Goal: Navigation & Orientation: Find specific page/section

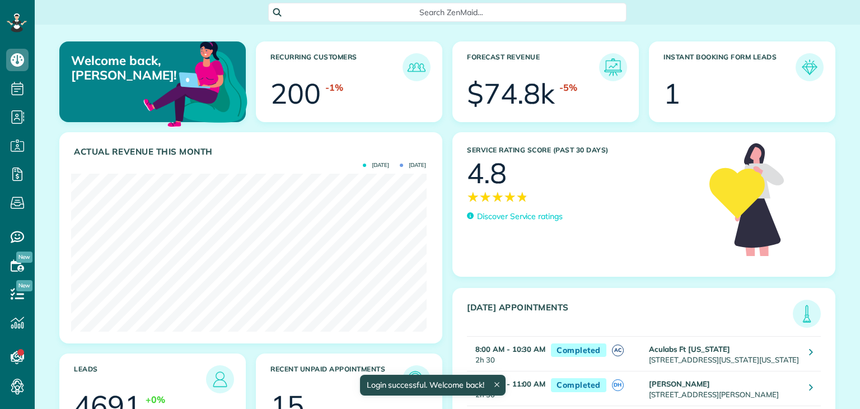
scroll to position [157, 355]
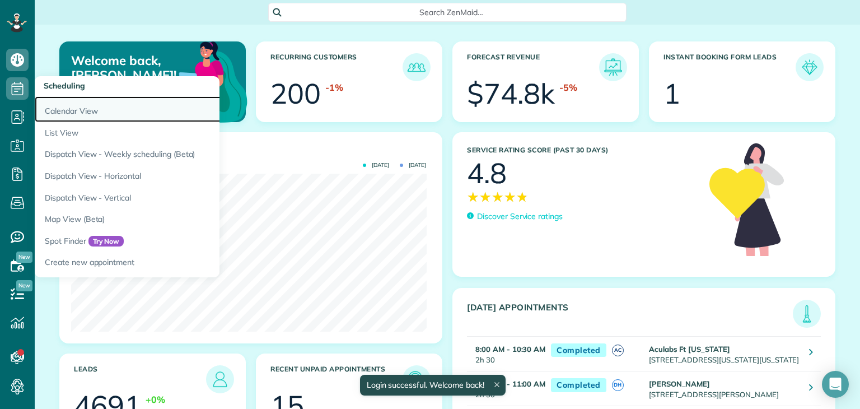
click at [68, 110] on link "Calendar View" at bounding box center [175, 109] width 280 height 26
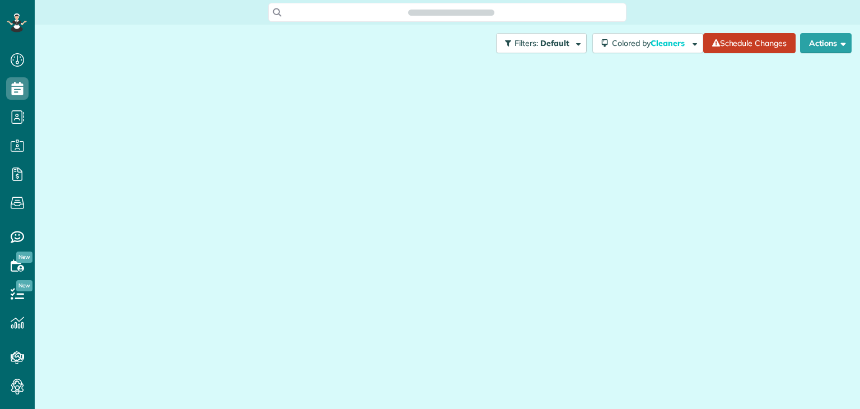
scroll to position [5, 5]
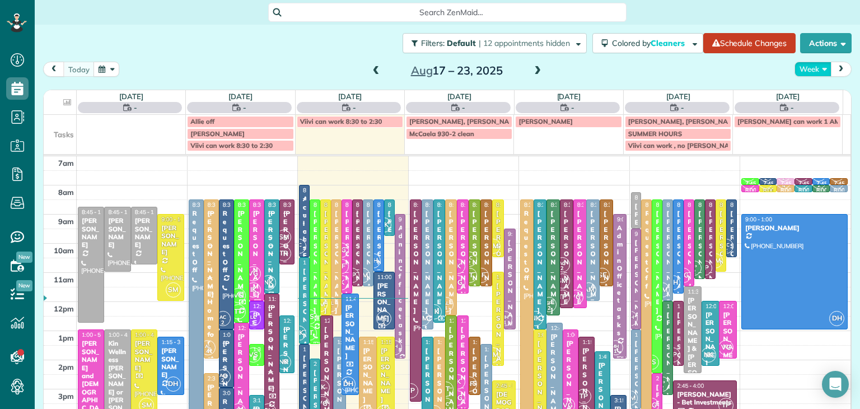
click at [799, 71] on button "Week" at bounding box center [813, 69] width 37 height 15
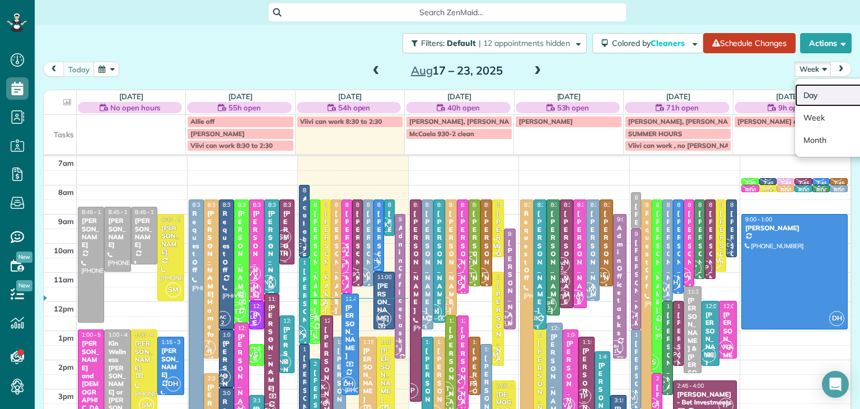
click at [809, 99] on link "Day" at bounding box center [839, 95] width 88 height 22
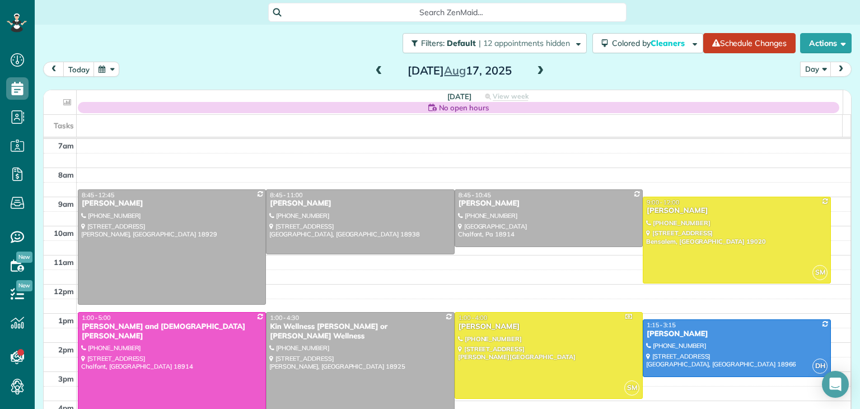
click at [535, 76] on span at bounding box center [540, 71] width 12 height 10
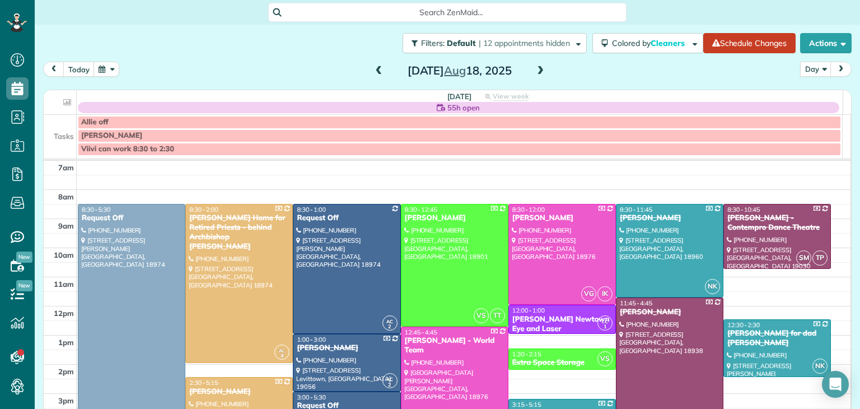
click at [535, 76] on span at bounding box center [540, 71] width 12 height 10
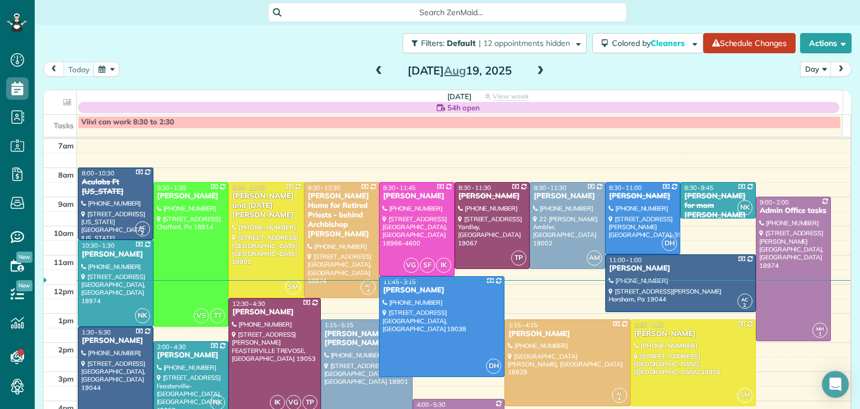
click at [535, 76] on span at bounding box center [540, 71] width 12 height 10
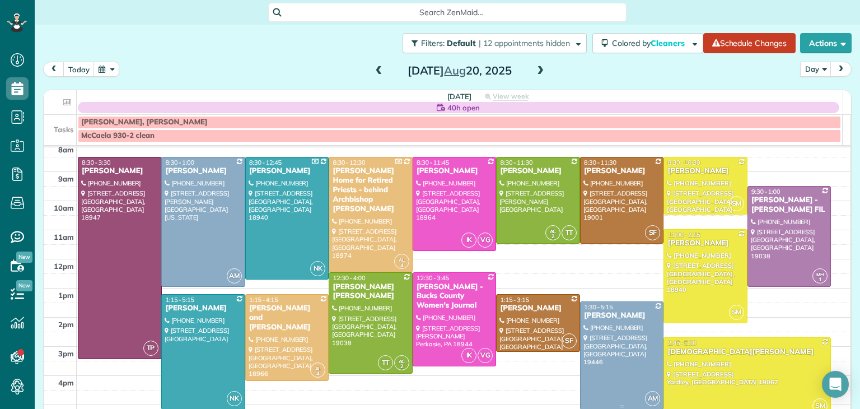
scroll to position [29, 0]
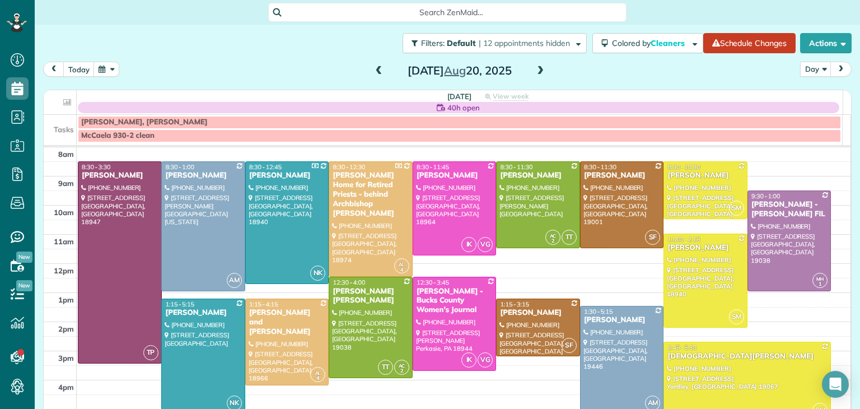
click at [584, 309] on span "1:30 - 5:15" at bounding box center [598, 311] width 29 height 8
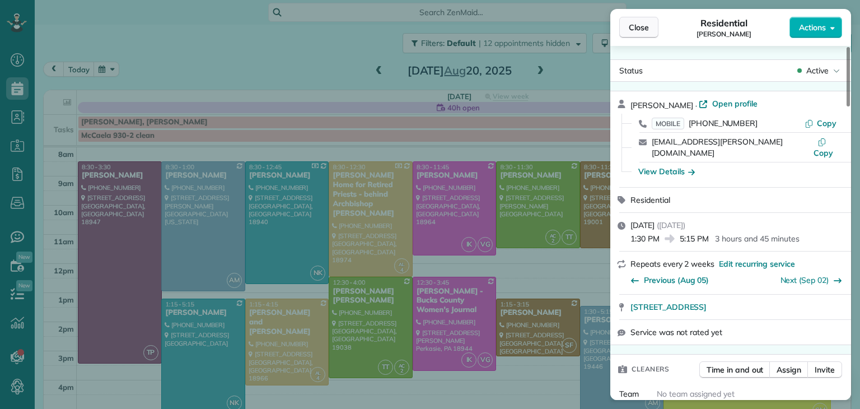
click at [633, 36] on button "Close" at bounding box center [638, 27] width 39 height 21
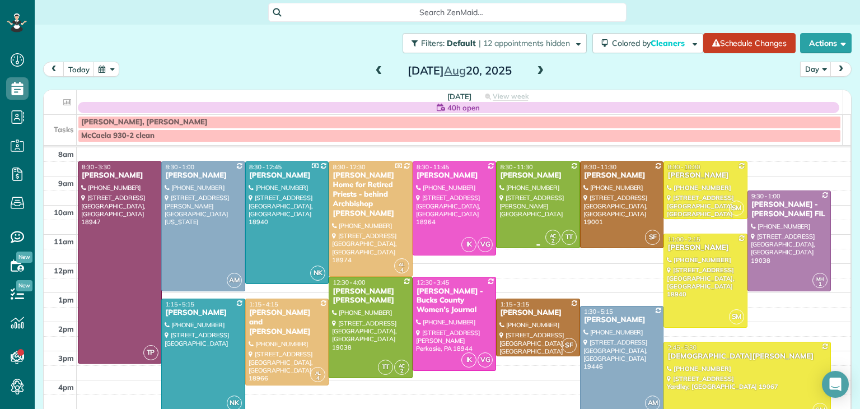
click at [515, 196] on div at bounding box center [538, 205] width 83 height 86
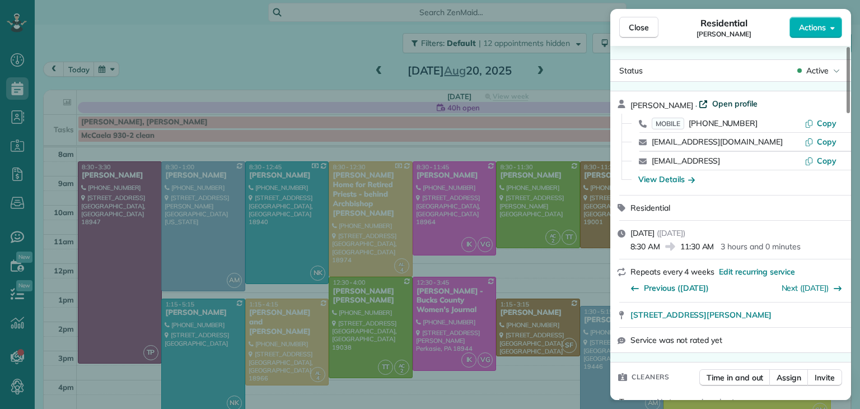
click at [726, 106] on span "Open profile" at bounding box center [734, 103] width 45 height 11
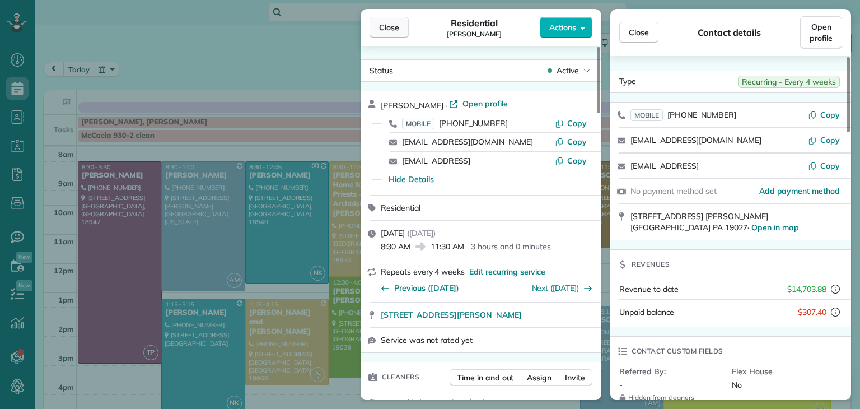
click at [393, 27] on span "Close" at bounding box center [389, 27] width 20 height 11
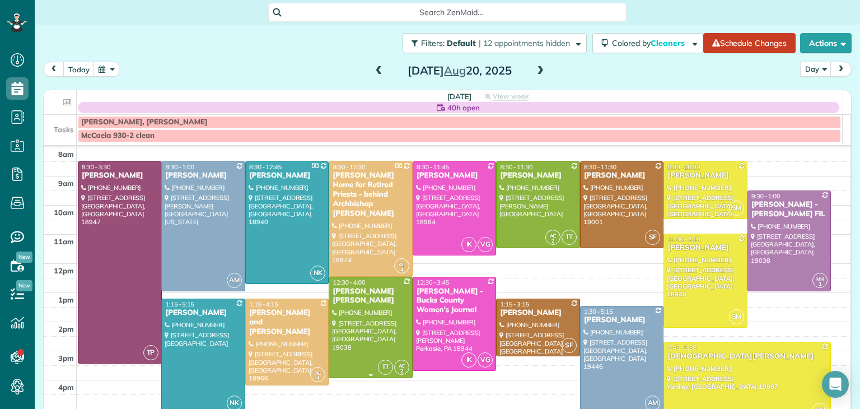
click at [373, 312] on div at bounding box center [370, 327] width 83 height 100
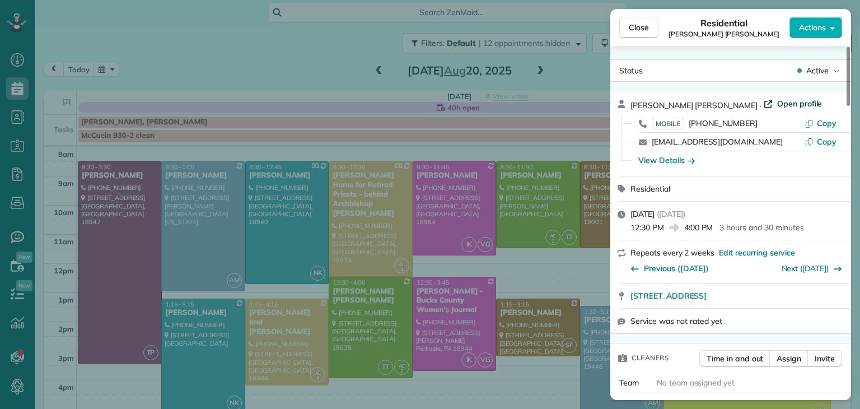
click at [777, 102] on span "Open profile" at bounding box center [799, 103] width 45 height 11
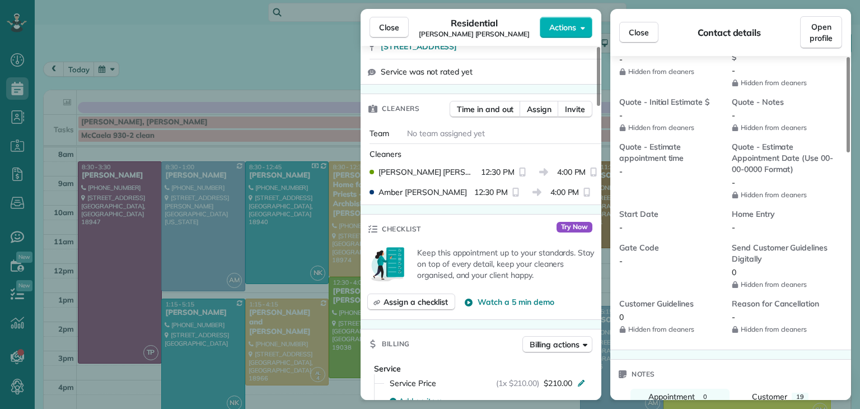
scroll to position [250, 0]
click at [400, 34] on button "Close" at bounding box center [389, 27] width 39 height 21
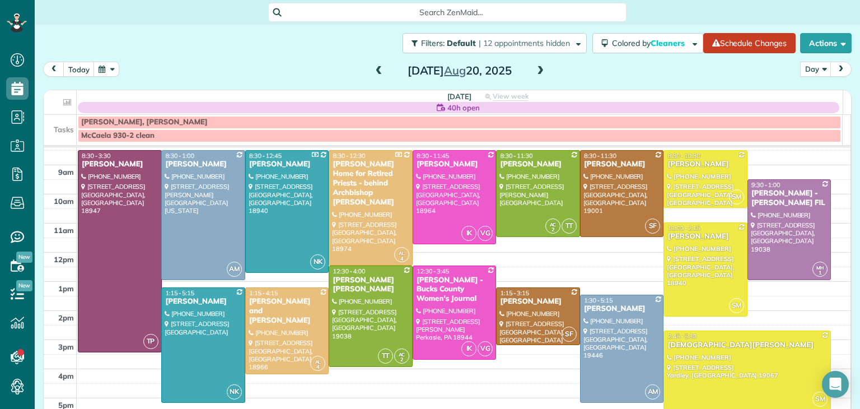
scroll to position [29, 0]
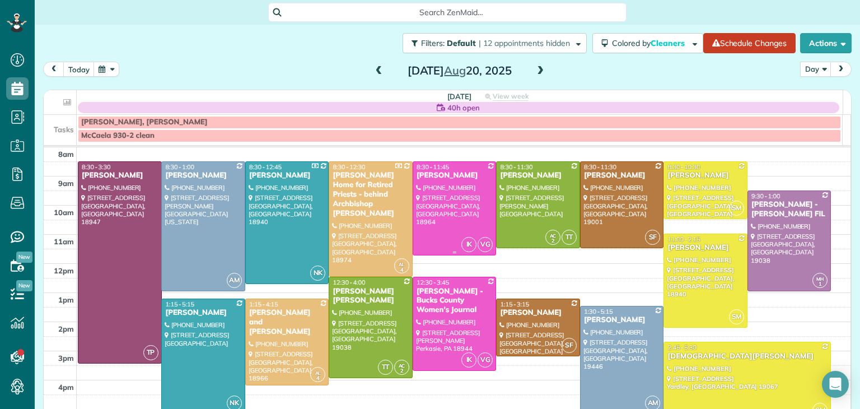
click at [464, 213] on div at bounding box center [454, 208] width 83 height 93
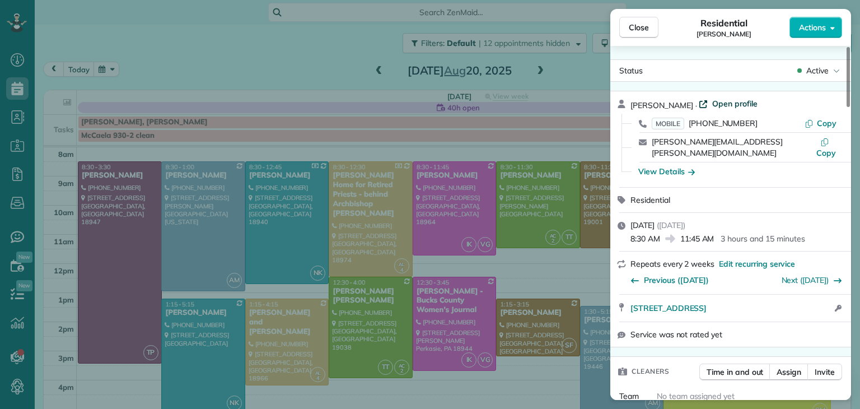
click at [718, 105] on span "Open profile" at bounding box center [734, 103] width 45 height 11
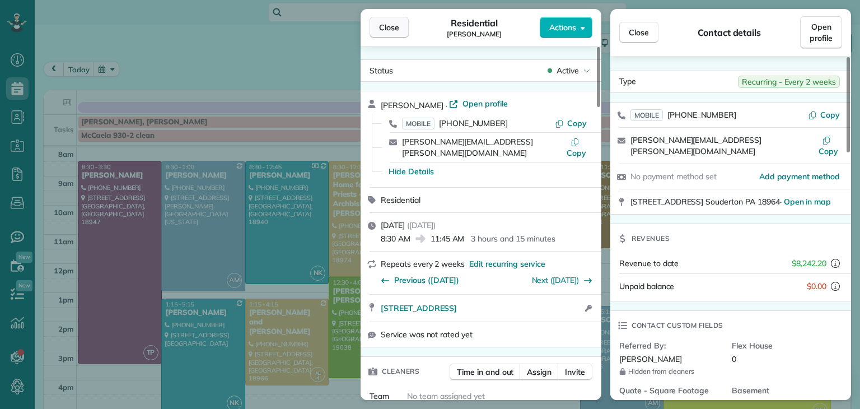
click at [392, 30] on span "Close" at bounding box center [389, 27] width 20 height 11
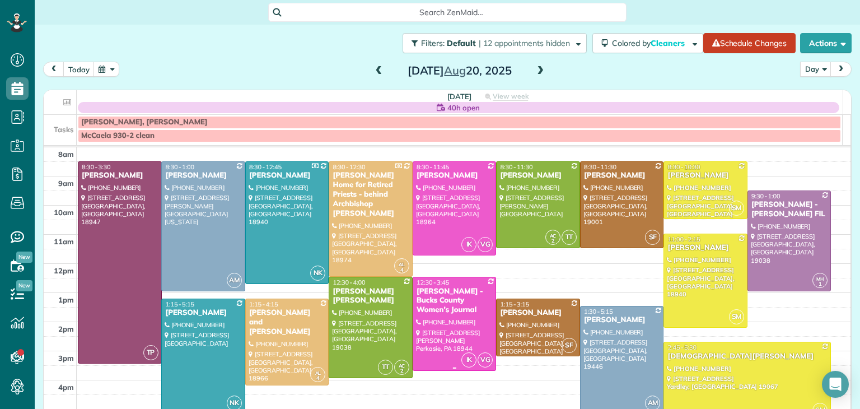
click at [447, 324] on div at bounding box center [454, 323] width 83 height 93
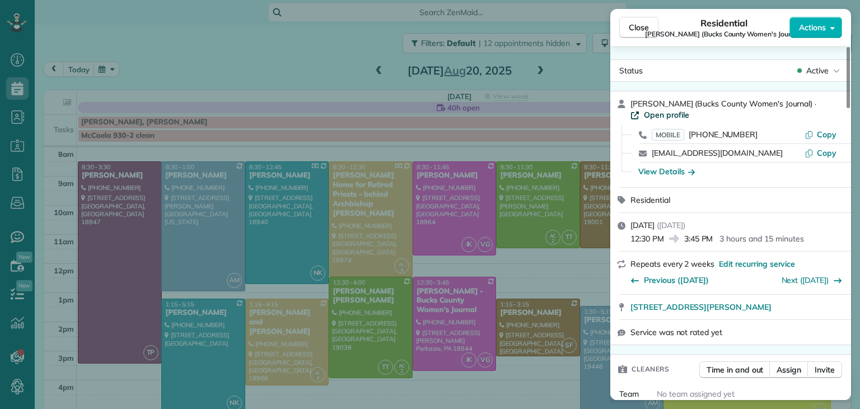
click at [674, 117] on span "Open profile" at bounding box center [666, 114] width 45 height 11
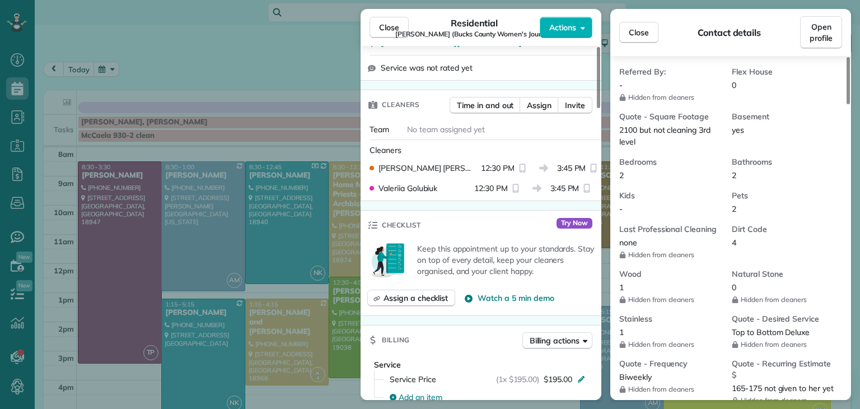
scroll to position [236, 0]
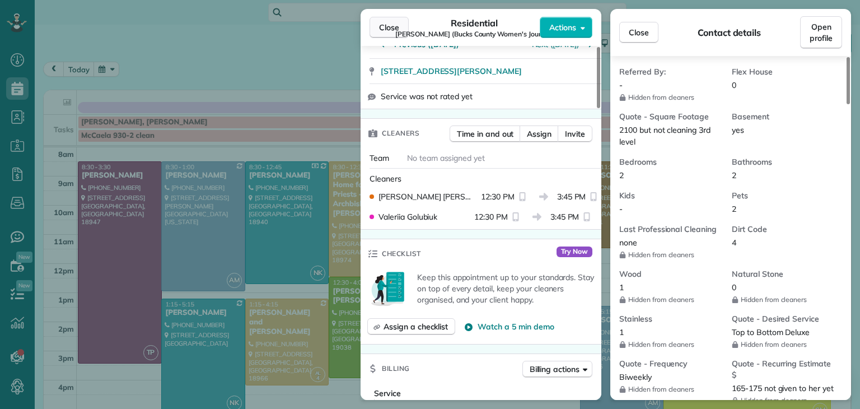
click at [389, 23] on span "Close" at bounding box center [389, 27] width 20 height 11
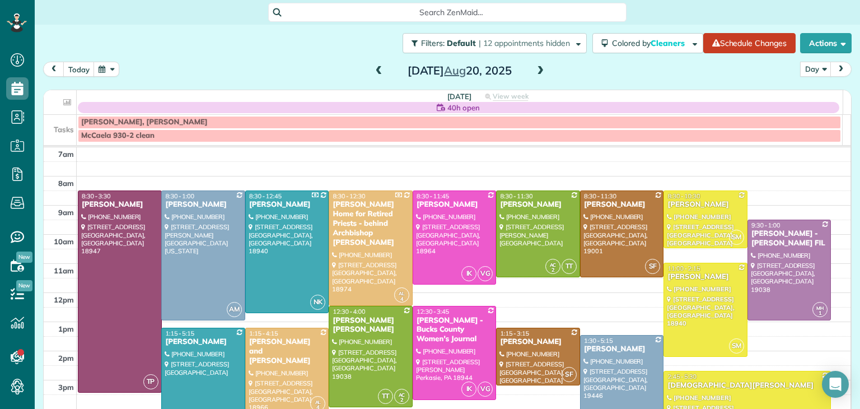
click at [538, 69] on span at bounding box center [540, 71] width 12 height 10
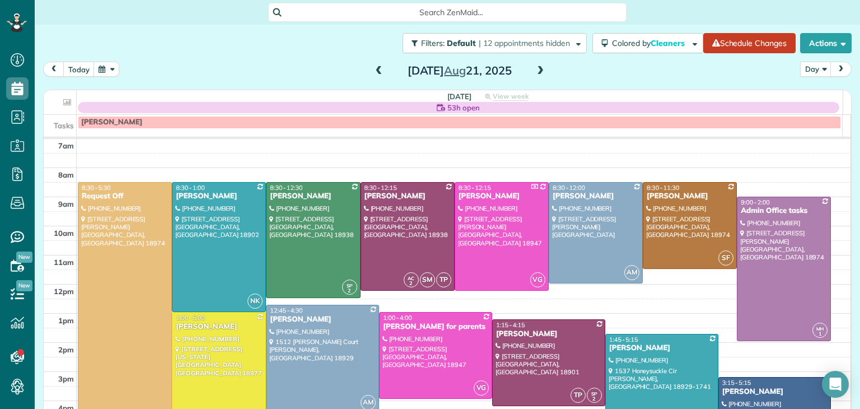
click at [382, 71] on div "Thursday Aug 21, 2025" at bounding box center [459, 71] width 179 height 18
click at [378, 71] on span at bounding box center [379, 71] width 12 height 10
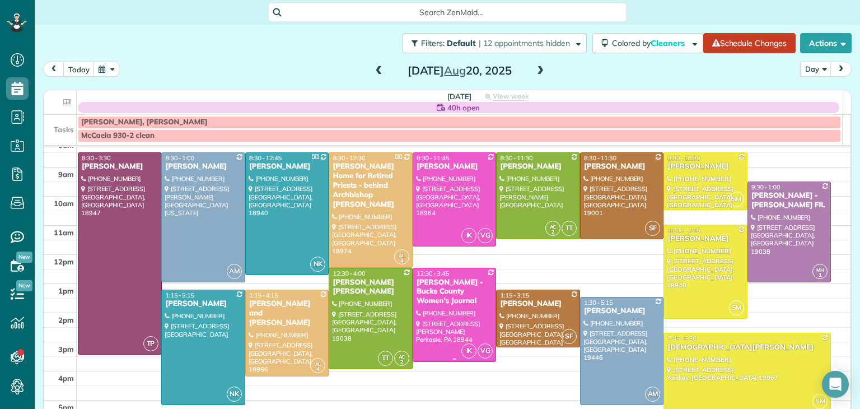
scroll to position [38, 0]
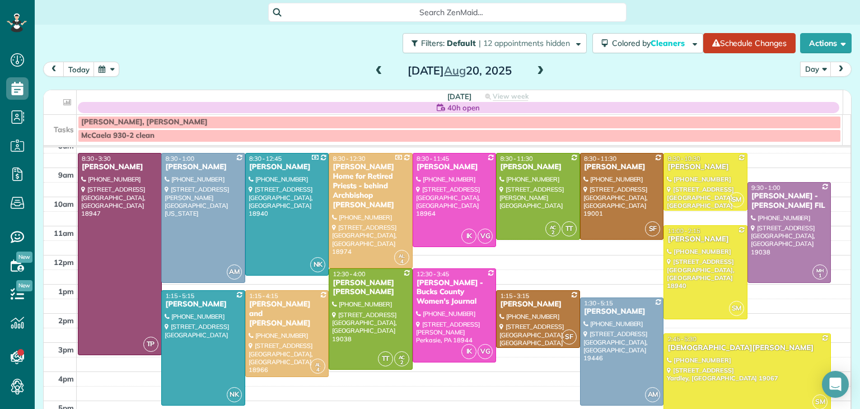
click at [370, 76] on div "Wednesday Aug 20, 2025" at bounding box center [459, 71] width 179 height 18
click at [372, 73] on div "Wednesday Aug 20, 2025" at bounding box center [459, 71] width 179 height 18
click at [373, 73] on span at bounding box center [379, 71] width 12 height 10
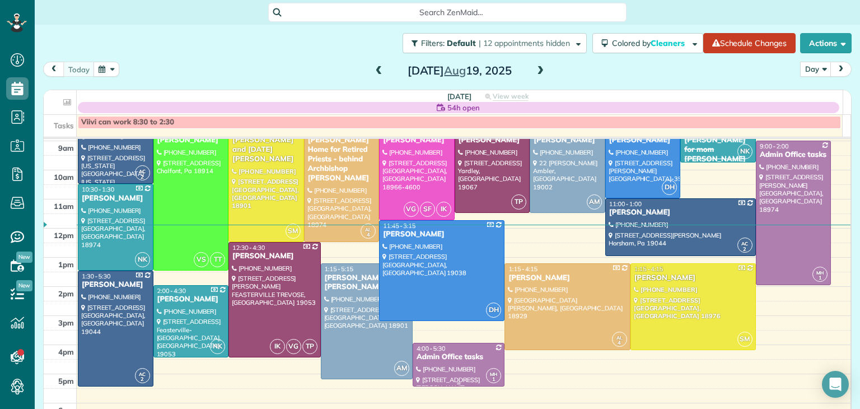
scroll to position [47, 0]
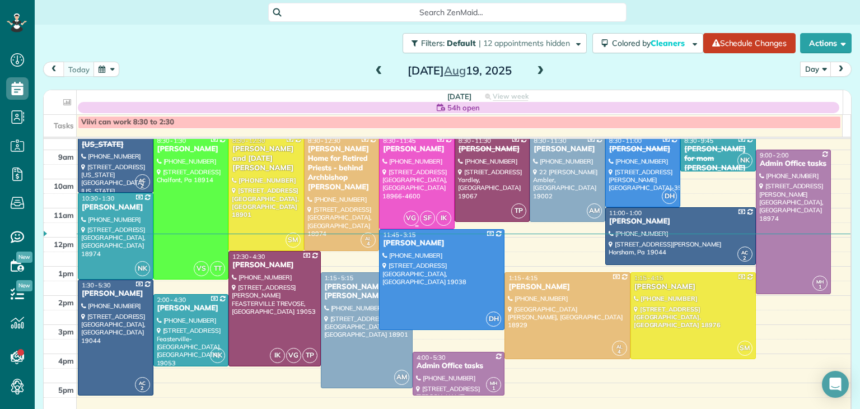
click at [426, 183] on div at bounding box center [417, 182] width 74 height 93
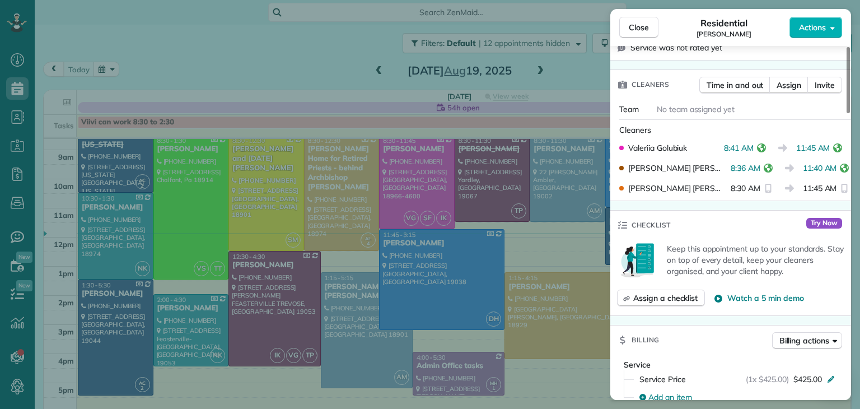
scroll to position [284, 0]
click at [629, 27] on span "Close" at bounding box center [639, 27] width 20 height 11
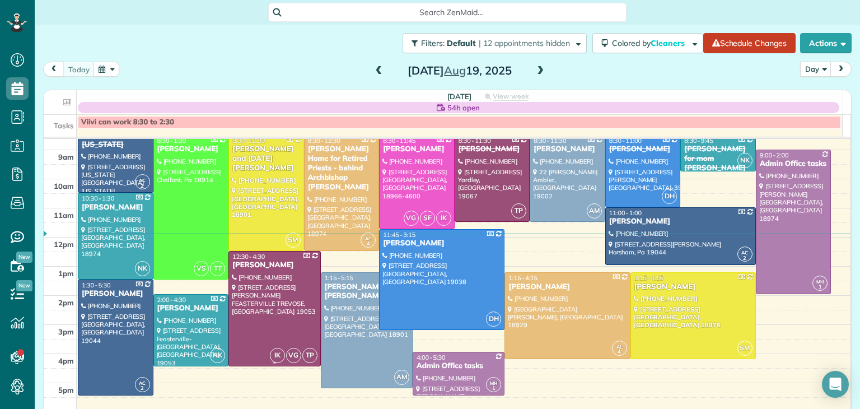
click at [271, 300] on div at bounding box center [274, 308] width 91 height 114
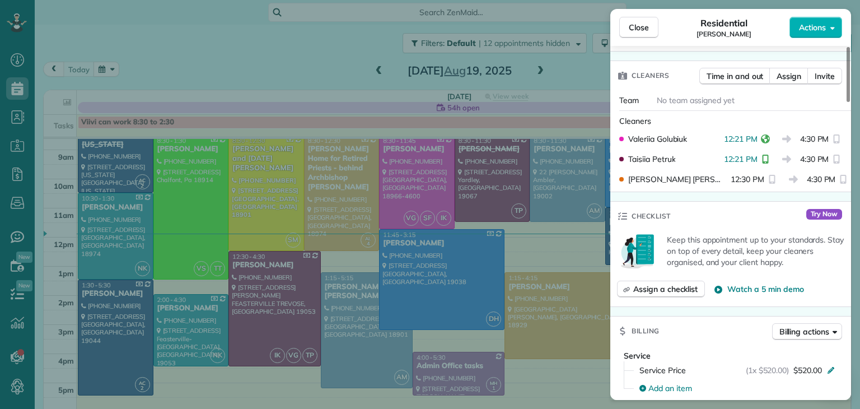
scroll to position [282, 0]
click at [632, 36] on button "Close" at bounding box center [638, 27] width 39 height 21
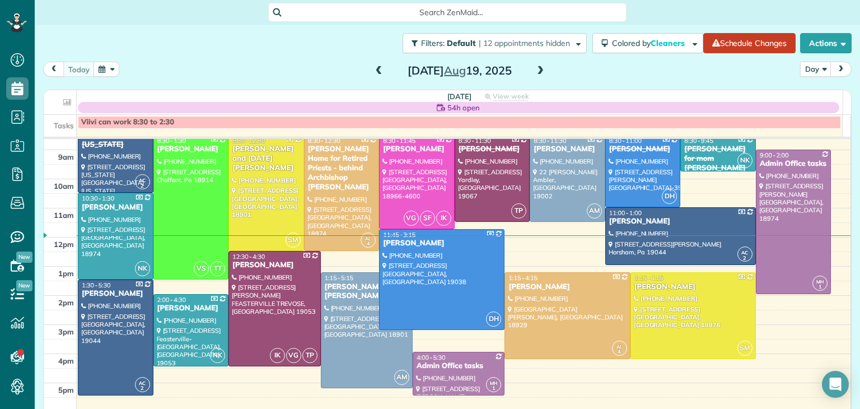
click at [540, 67] on span at bounding box center [540, 71] width 12 height 10
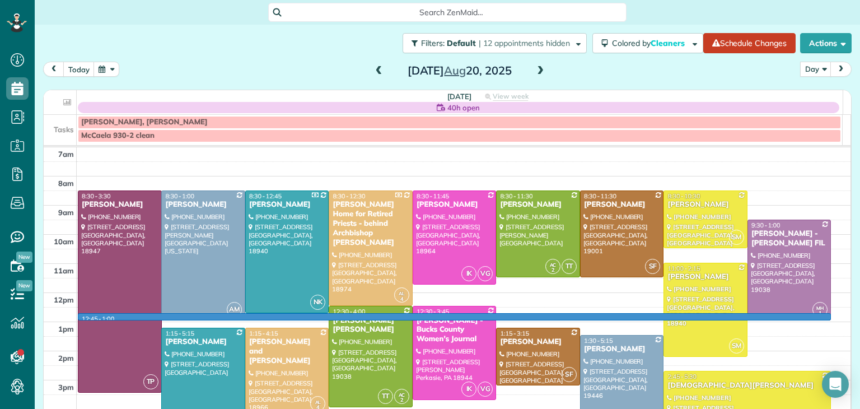
click at [589, 319] on div "7am 8am 9am 10am 11am 12pm 1pm 2pm 3pm 4pm 5pm 6pm 7pm 8pm 12:45 - 1:00 TP 8:30…" at bounding box center [447, 350] width 807 height 407
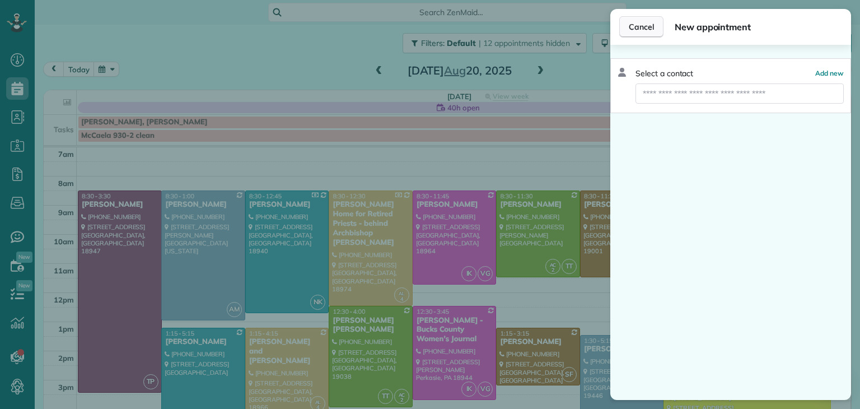
click at [629, 32] on span "Cancel" at bounding box center [641, 26] width 25 height 11
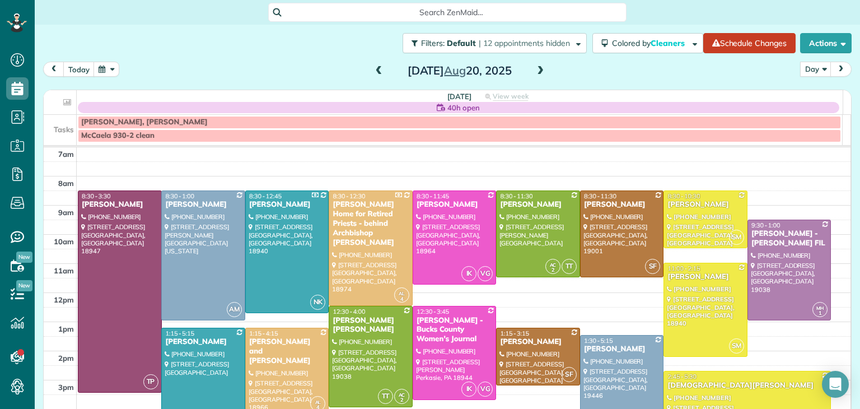
click at [629, 32] on div "Filters: Default | 12 appointments hidden Colored by Cleaners Color by Cleaner …" at bounding box center [447, 43] width 825 height 37
click at [373, 79] on span at bounding box center [379, 71] width 12 height 17
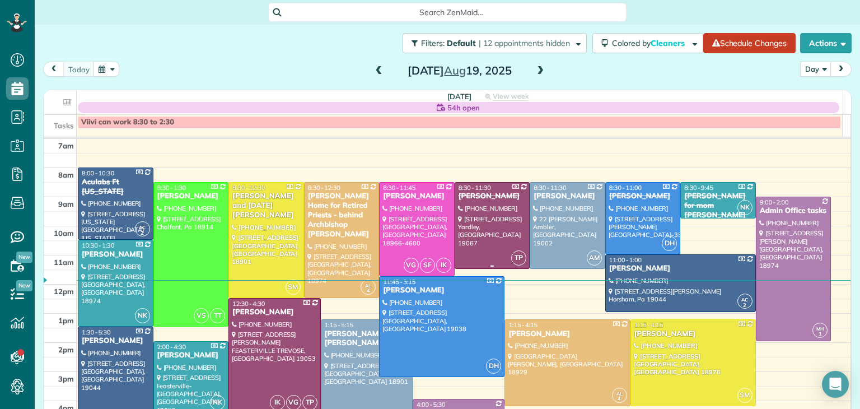
scroll to position [59, 0]
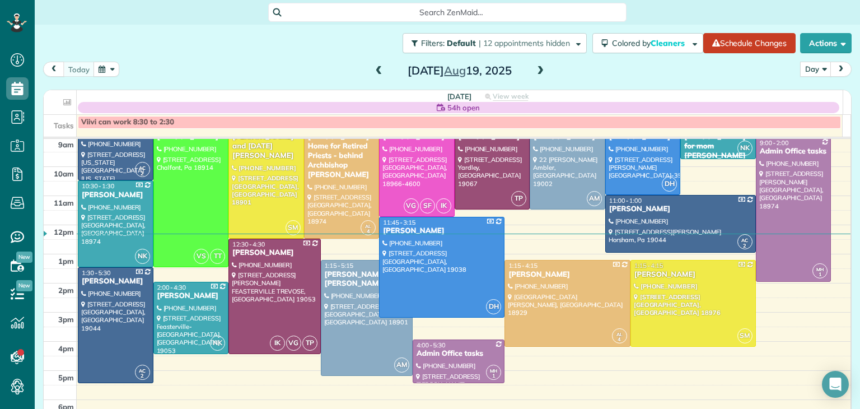
click at [692, 303] on div at bounding box center [693, 303] width 124 height 86
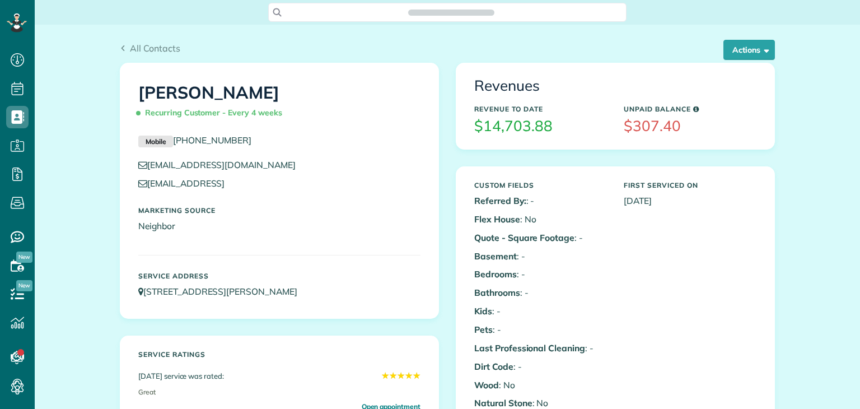
scroll to position [5, 5]
drag, startPoint x: 326, startPoint y: 297, endPoint x: 142, endPoint y: 303, distance: 183.8
click at [142, 303] on div "Service Address [STREET_ADDRESS][PERSON_NAME]" at bounding box center [279, 288] width 299 height 43
copy link "[STREET_ADDRESS][PERSON_NAME]"
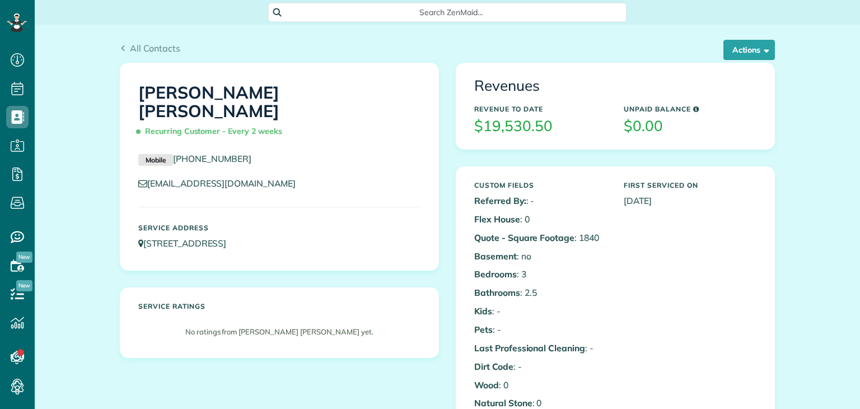
scroll to position [5, 5]
drag, startPoint x: 323, startPoint y: 234, endPoint x: 142, endPoint y: 232, distance: 180.3
click at [142, 232] on div "Service Address 408 Meadowbrook lane Glenside PA 19038" at bounding box center [279, 236] width 299 height 37
copy link "408 Meadowbrook lane Glenside PA 19038"
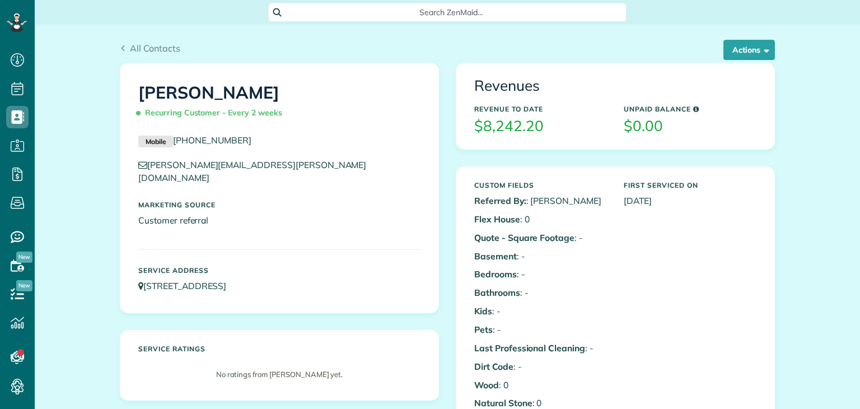
scroll to position [5, 5]
drag, startPoint x: 307, startPoint y: 279, endPoint x: 143, endPoint y: 292, distance: 164.0
click at [143, 292] on div "Holly Prugh Recurring Customer - Every 2 weeks Mobile (267) 377-7702 holly.a.pr…" at bounding box center [279, 187] width 318 height 249
copy link "216 Sandown Court Souderton PA 18964"
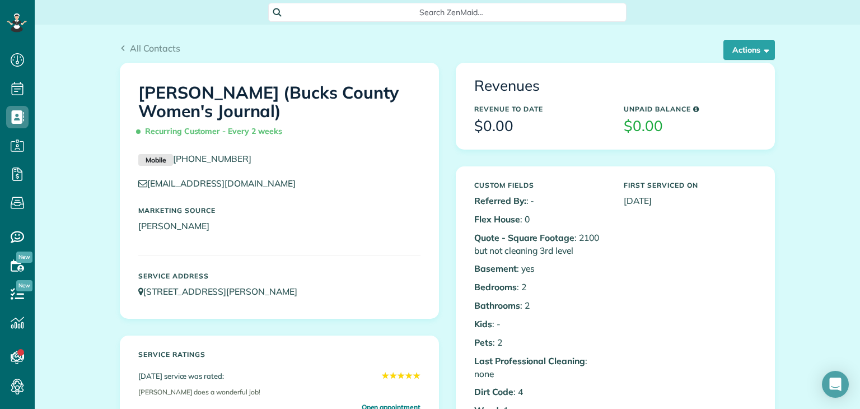
scroll to position [5, 5]
drag, startPoint x: 282, startPoint y: 298, endPoint x: 139, endPoint y: 298, distance: 142.8
click at [139, 298] on div "Service Address [STREET_ADDRESS][PERSON_NAME]" at bounding box center [279, 285] width 299 height 37
click at [256, 326] on div "[PERSON_NAME] (Bucks County Women's Journal) Recurring Customer - Every 2 weeks…" at bounding box center [279, 331] width 336 height 537
drag, startPoint x: 281, startPoint y: 298, endPoint x: 142, endPoint y: 292, distance: 139.0
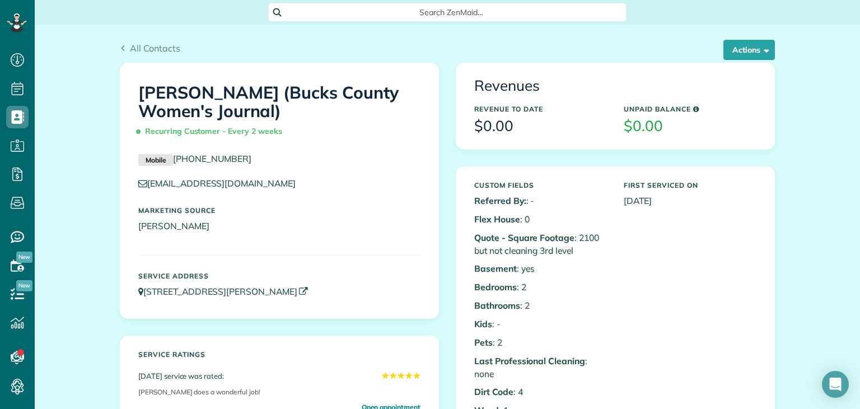
click at [142, 292] on div "Service Address [STREET_ADDRESS][PERSON_NAME]" at bounding box center [279, 285] width 299 height 37
copy link "[STREET_ADDRESS][PERSON_NAME]"
